Goal: Task Accomplishment & Management: Manage account settings

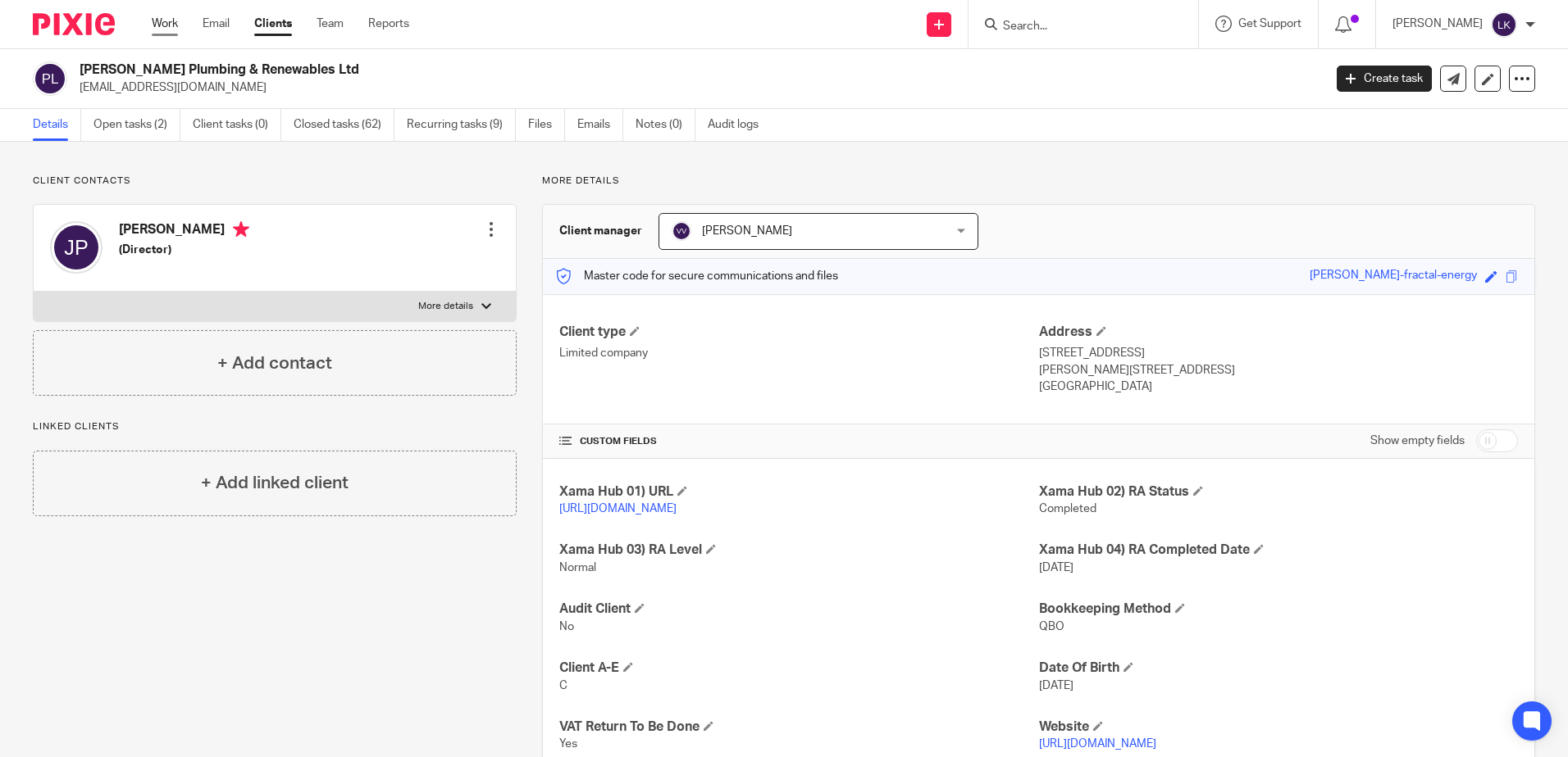
click at [152, 17] on link "Work" at bounding box center [165, 23] width 26 height 16
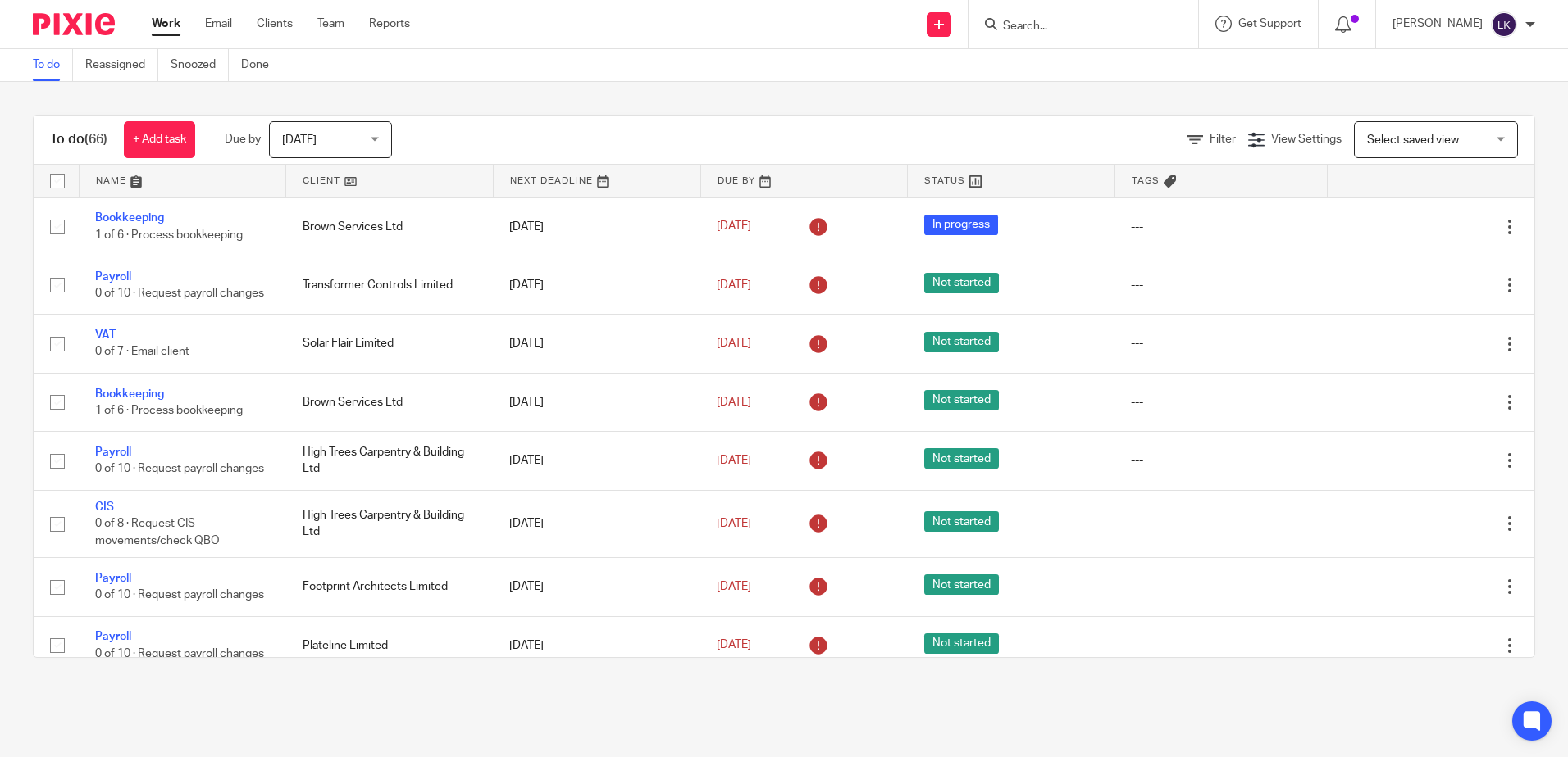
click at [620, 34] on div "Send new email Create task Add client Request signature Get Support Contact via…" at bounding box center [1001, 24] width 1134 height 49
click at [1043, 16] on form at bounding box center [1088, 24] width 175 height 21
click at [1042, 23] on input "Search" at bounding box center [1074, 27] width 147 height 15
type input "s3"
click at [1071, 60] on link at bounding box center [1099, 64] width 204 height 24
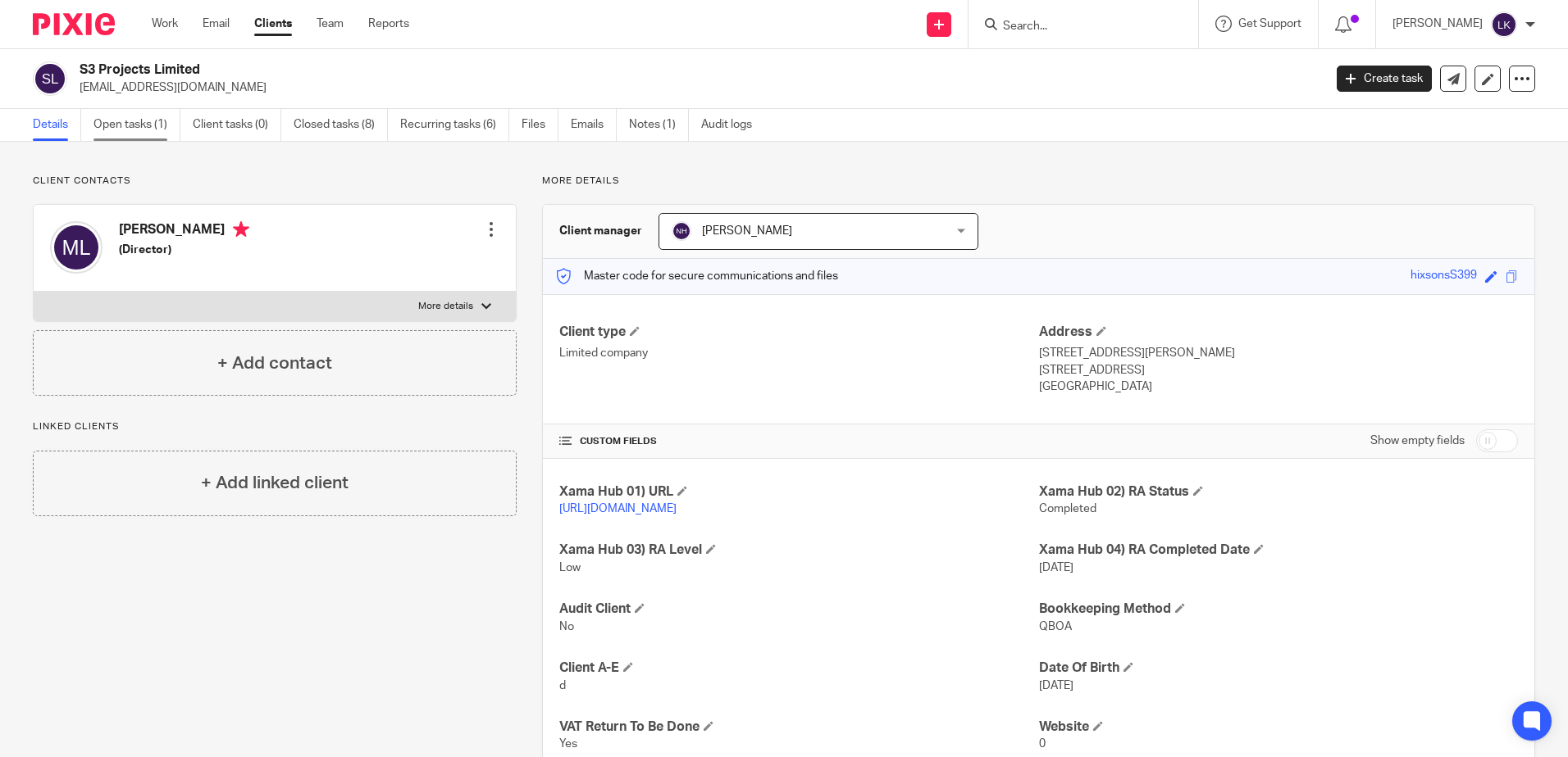
click at [129, 118] on link "Open tasks (1)" at bounding box center [137, 125] width 87 height 32
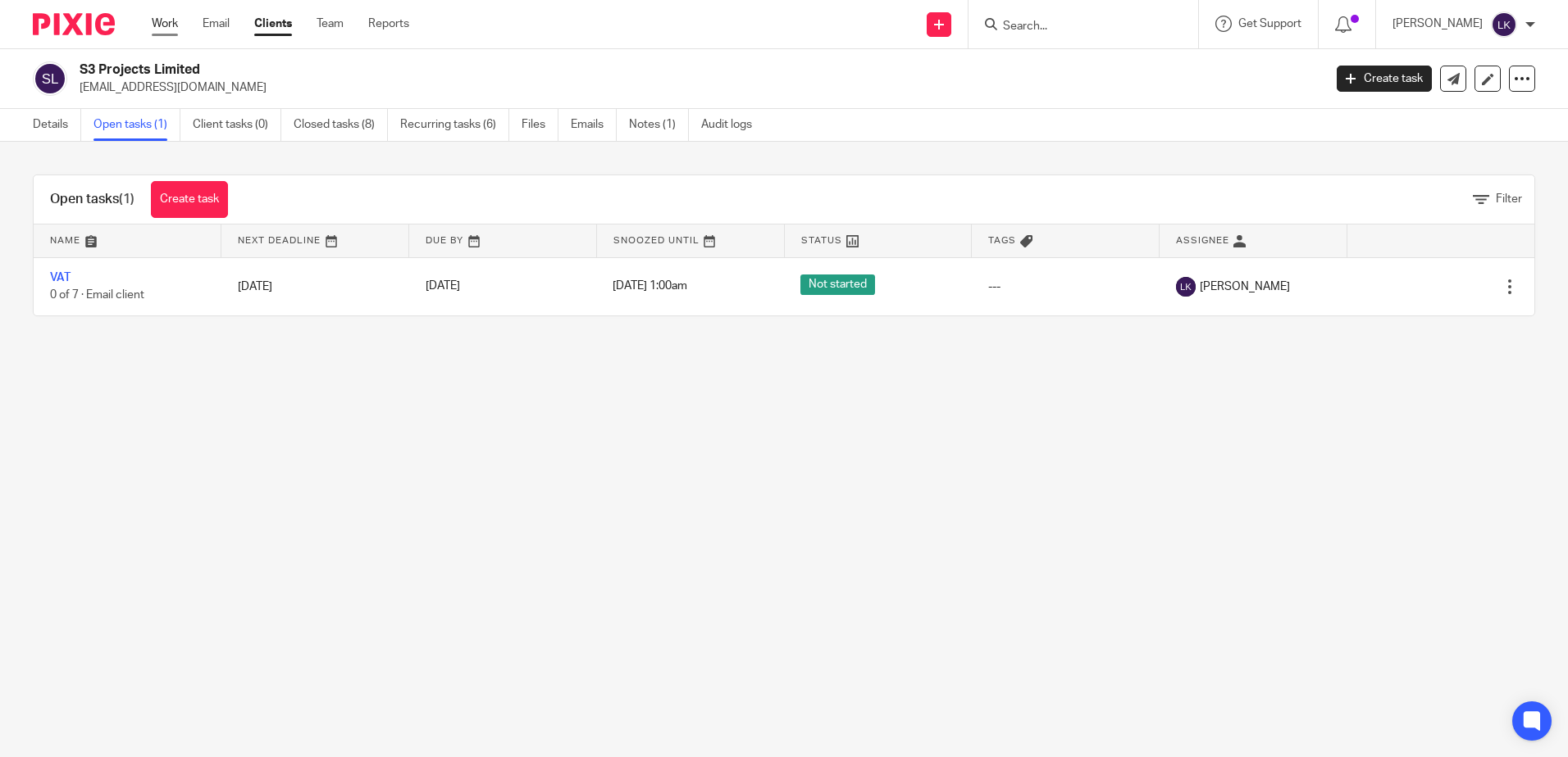
click at [165, 17] on link "Work" at bounding box center [165, 23] width 26 height 16
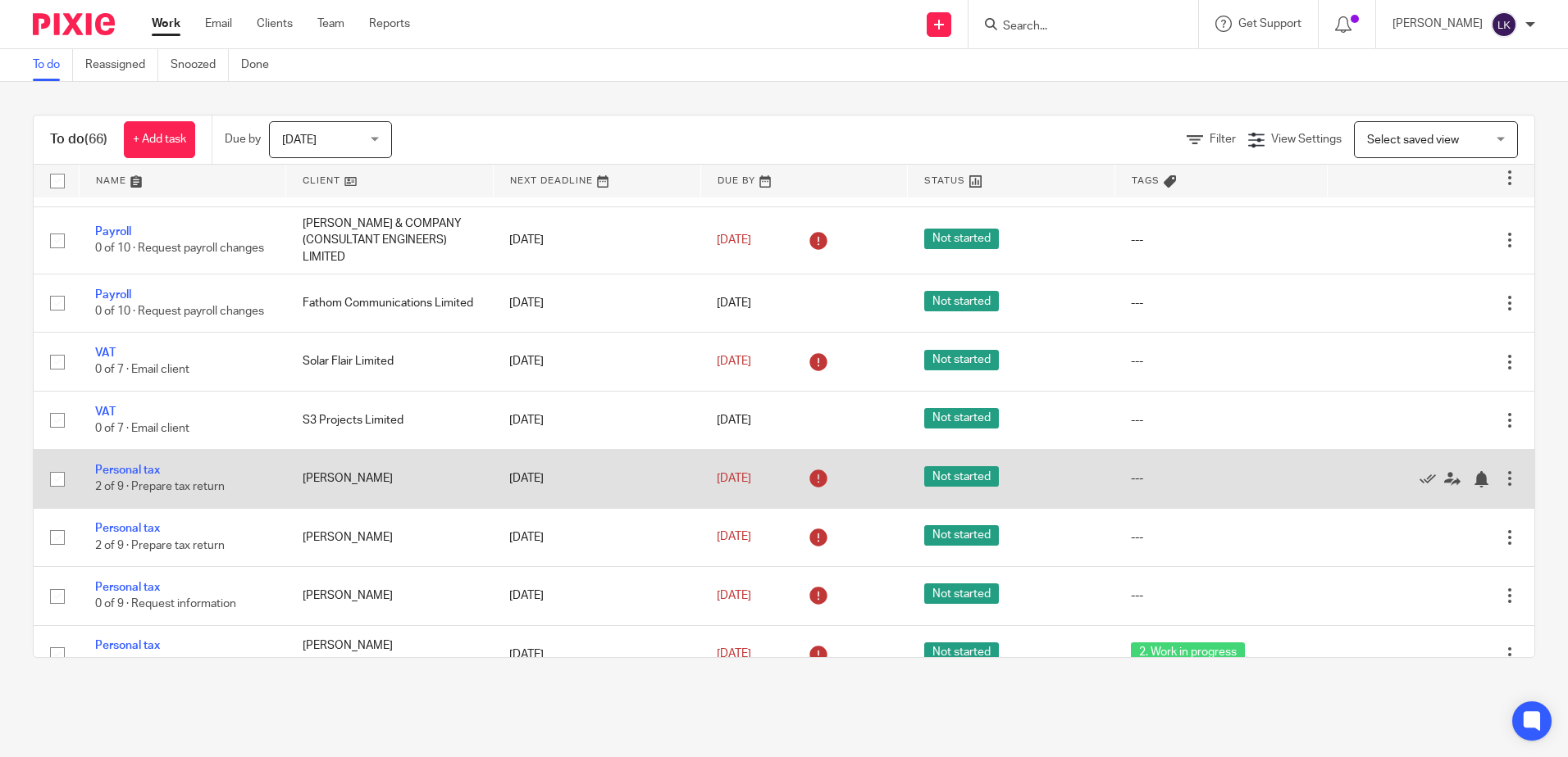
scroll to position [901, 0]
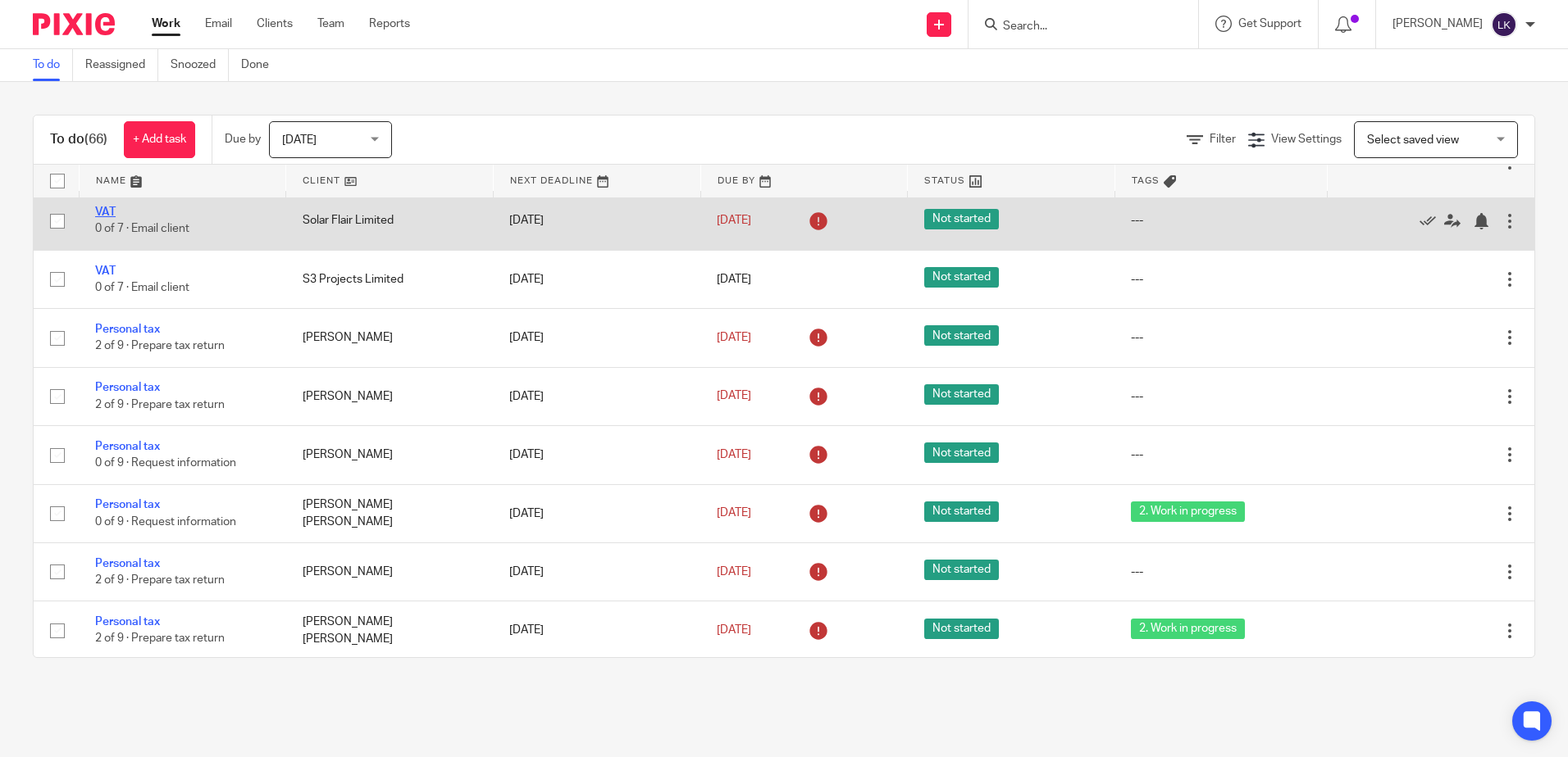
click at [99, 218] on link "VAT" at bounding box center [105, 212] width 21 height 11
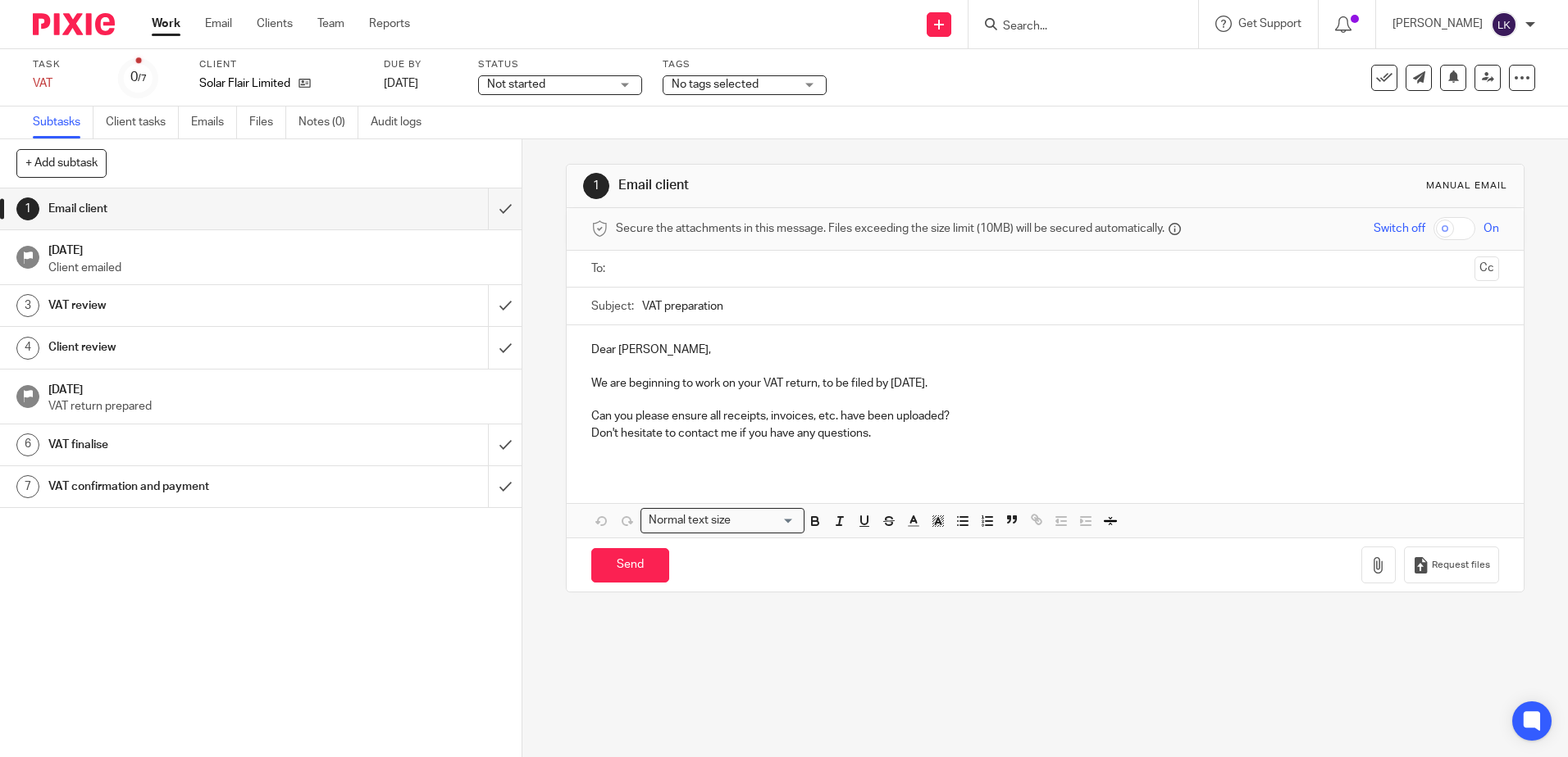
click at [754, 82] on span "No tags selected" at bounding box center [715, 84] width 87 height 11
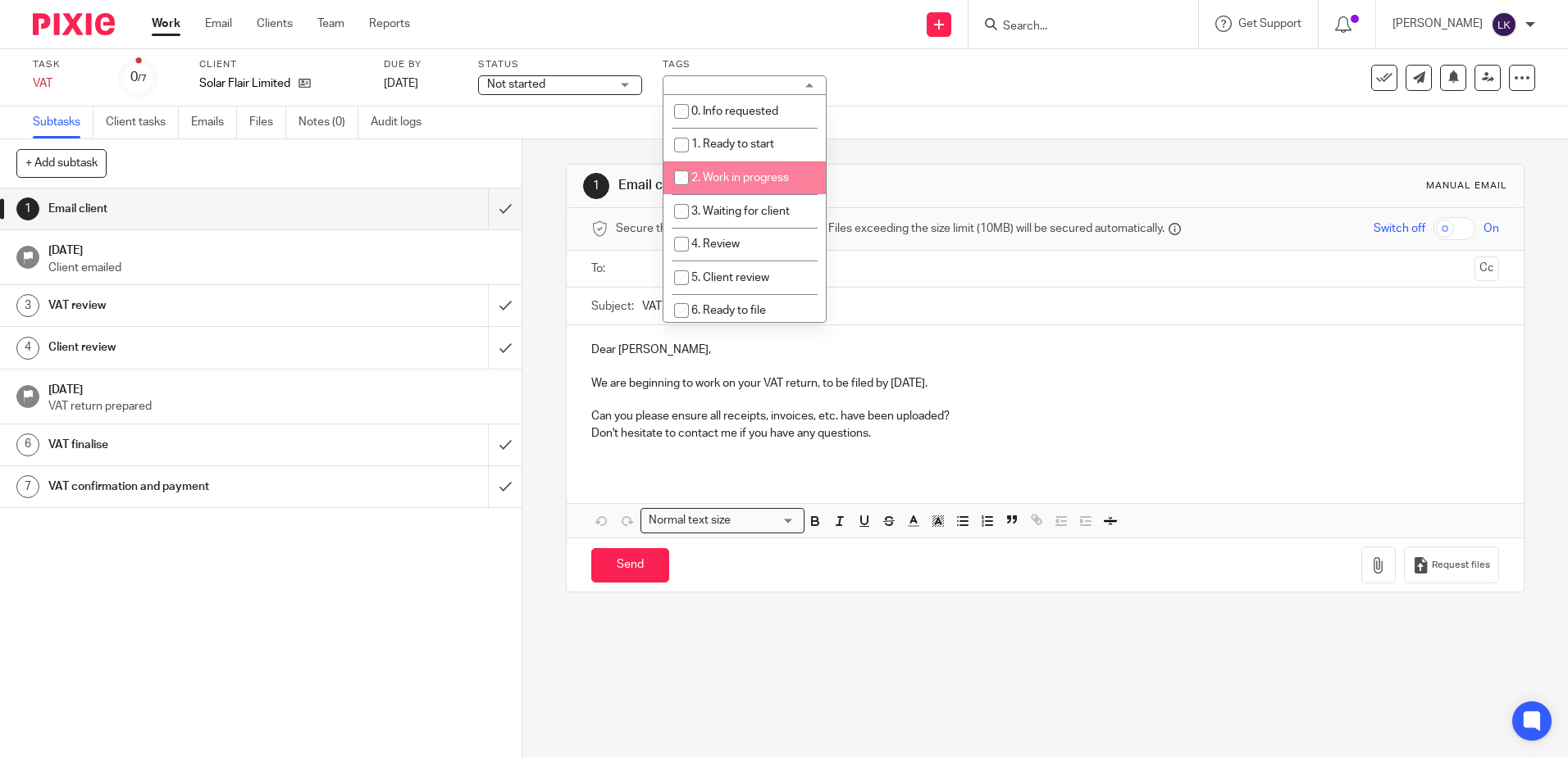
click at [681, 177] on input "checkbox" at bounding box center [681, 177] width 31 height 31
checkbox input "true"
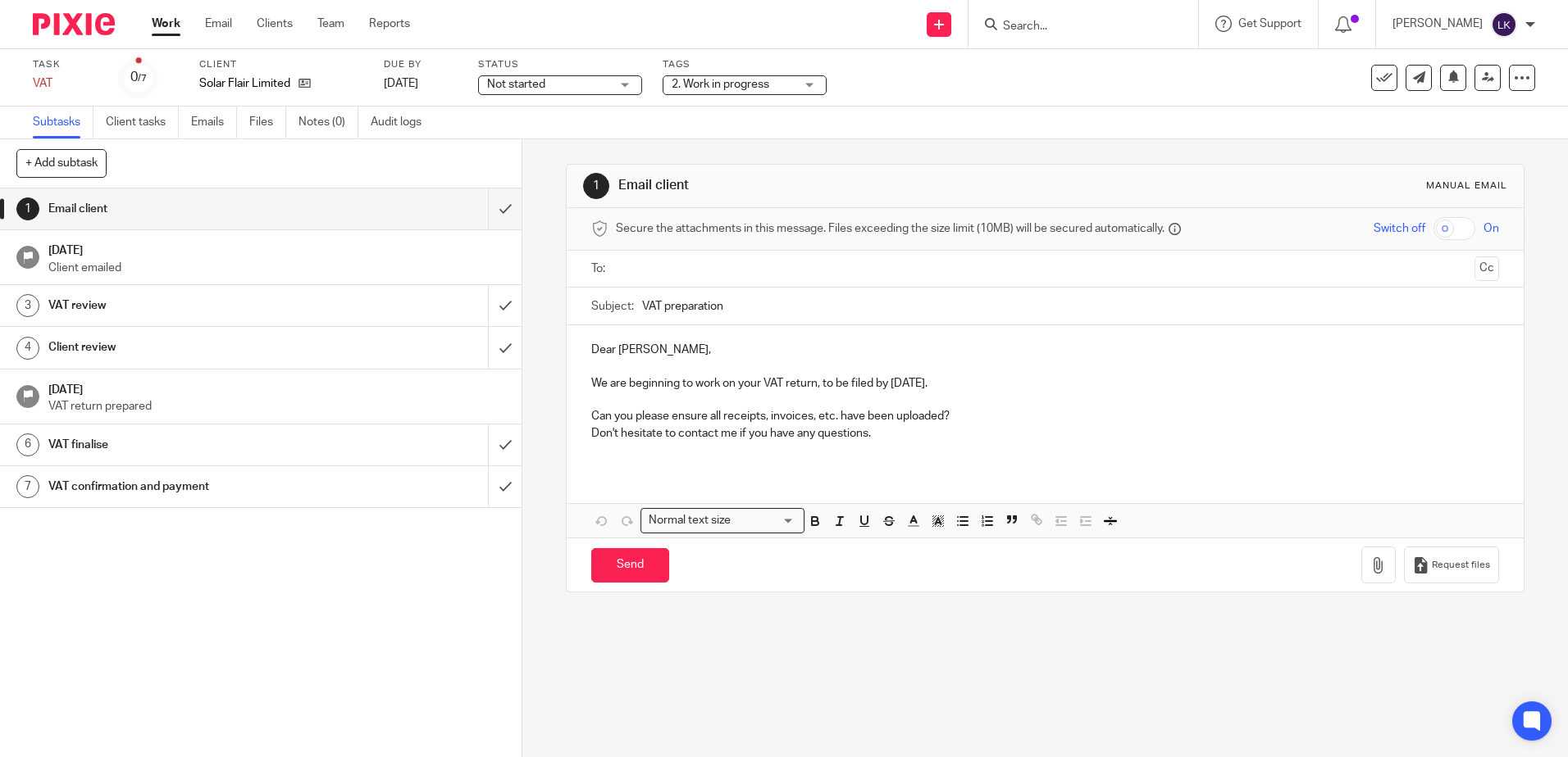
click at [165, 16] on link "Work" at bounding box center [166, 23] width 29 height 16
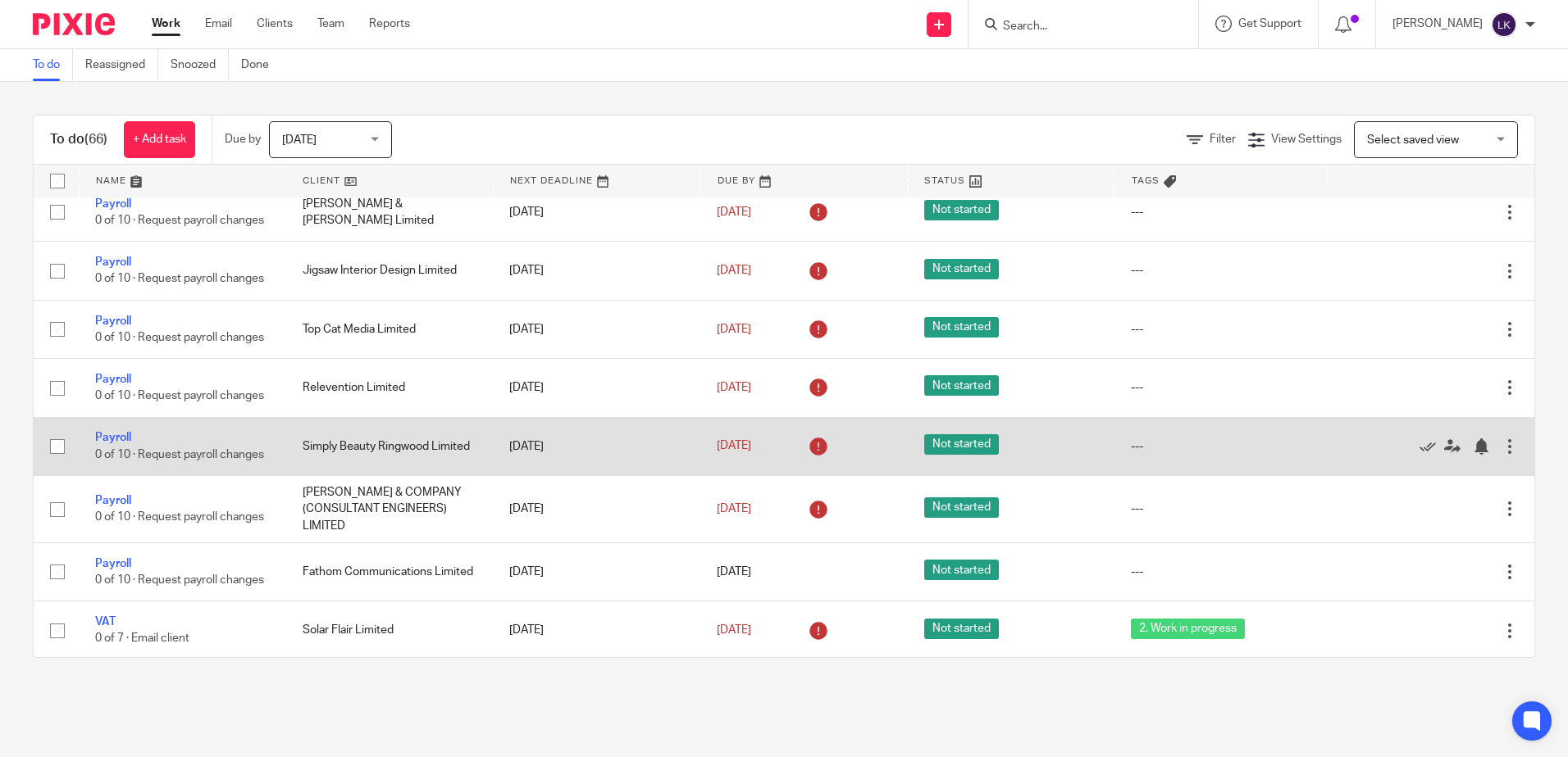
scroll to position [901, 0]
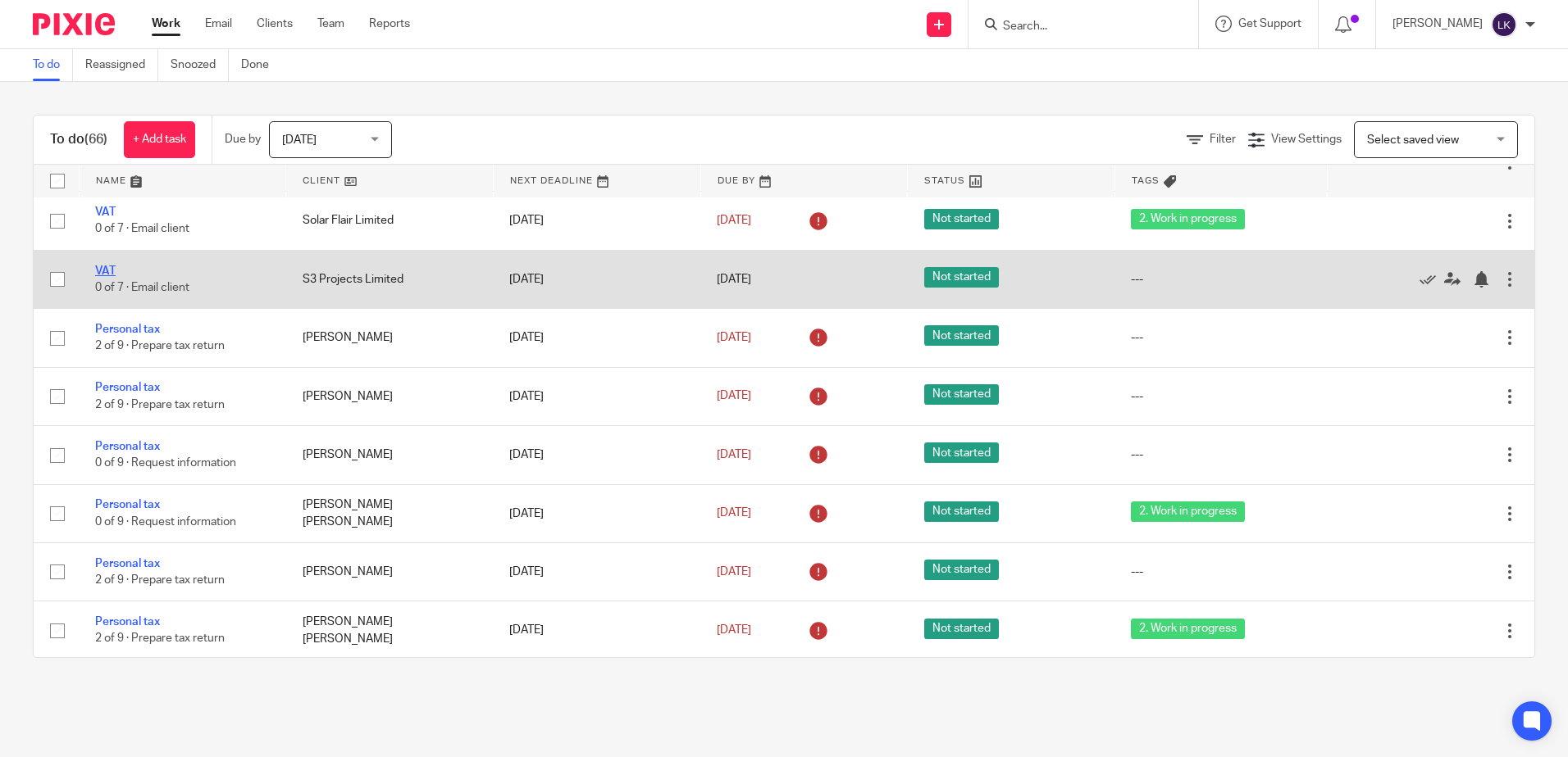
click at [104, 277] on link "VAT" at bounding box center [105, 271] width 21 height 11
